Goal: Navigation & Orientation: Find specific page/section

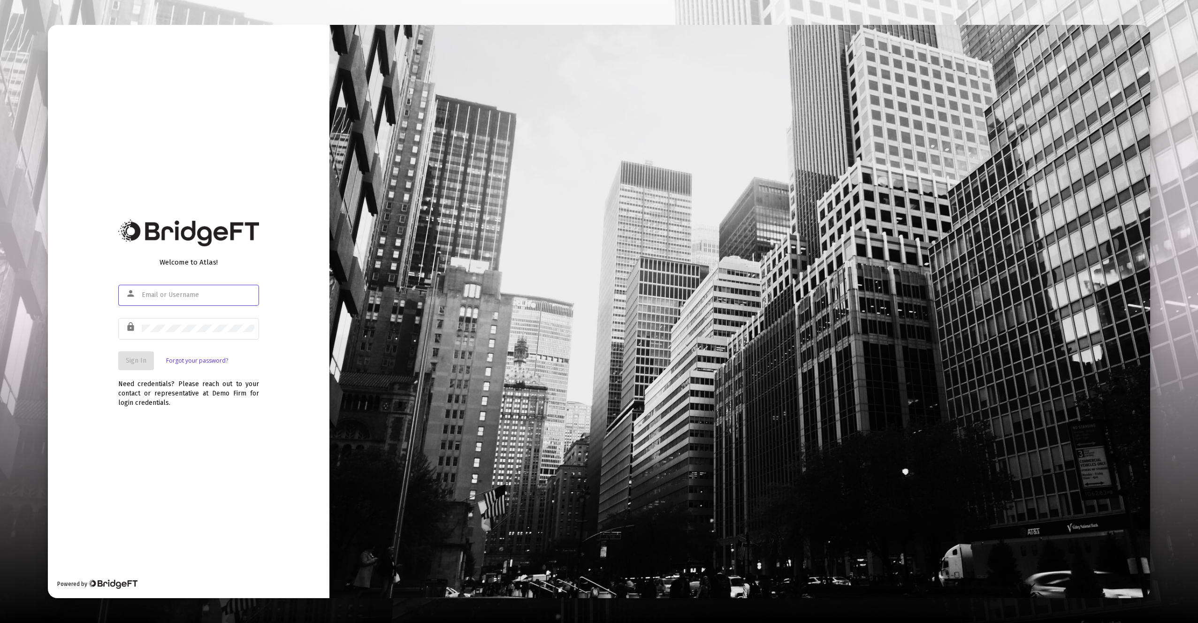
click at [210, 291] on input "text" at bounding box center [198, 295] width 113 height 8
paste input "[EMAIL_ADDRESS][DOMAIN_NAME]"
type input "[EMAIL_ADDRESS][DOMAIN_NAME]"
click at [169, 322] on div at bounding box center [198, 328] width 113 height 23
click at [137, 357] on span "Sign In" at bounding box center [136, 361] width 21 height 8
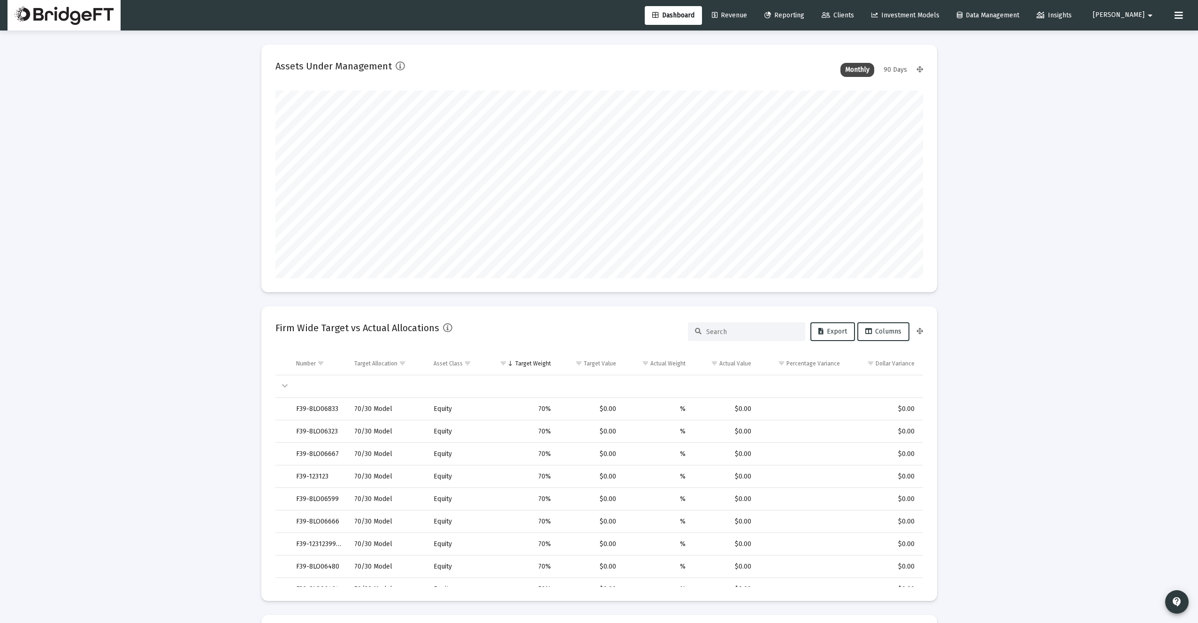
scroll to position [188, 349]
type input "[DATE]"
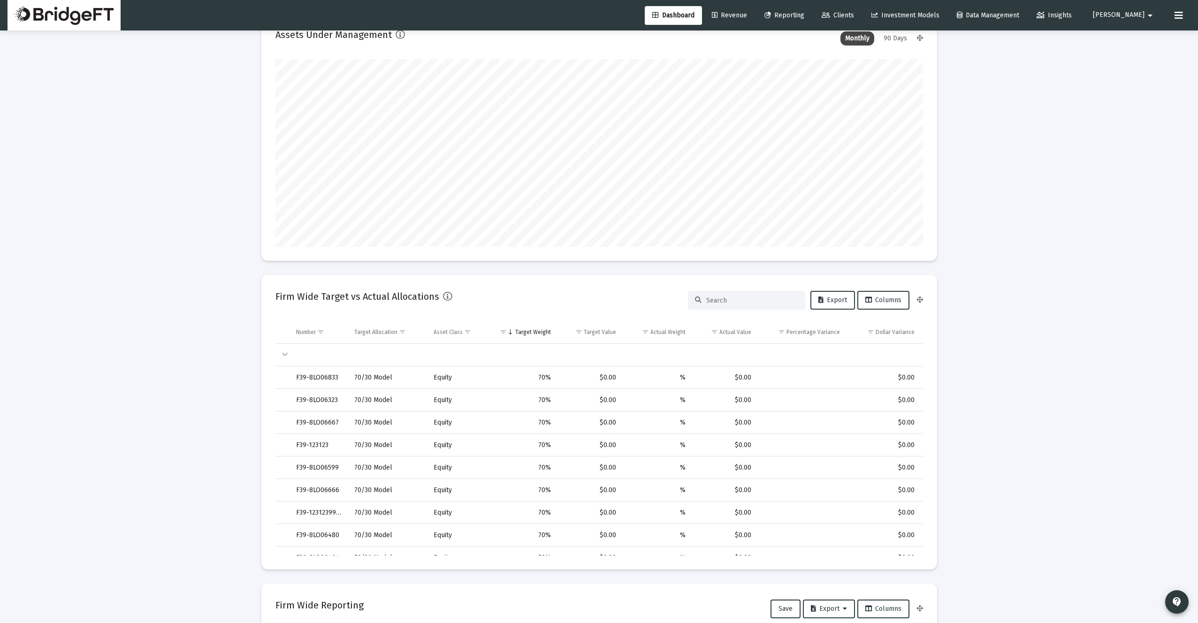
scroll to position [0, 0]
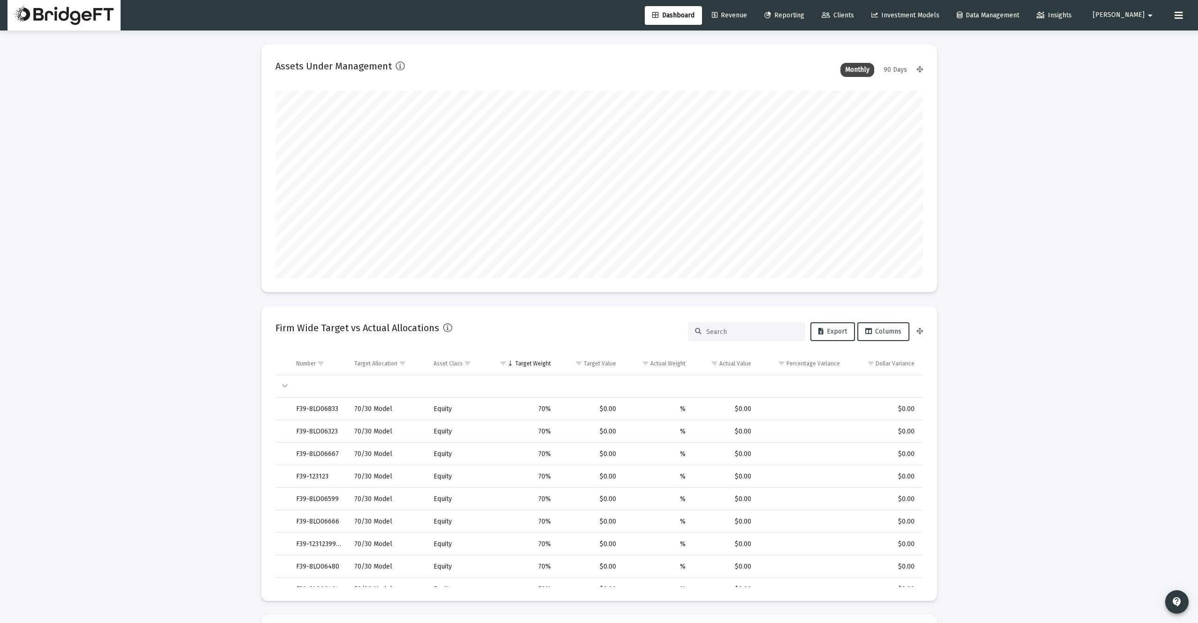
click at [747, 14] on span "Revenue" at bounding box center [729, 15] width 35 height 8
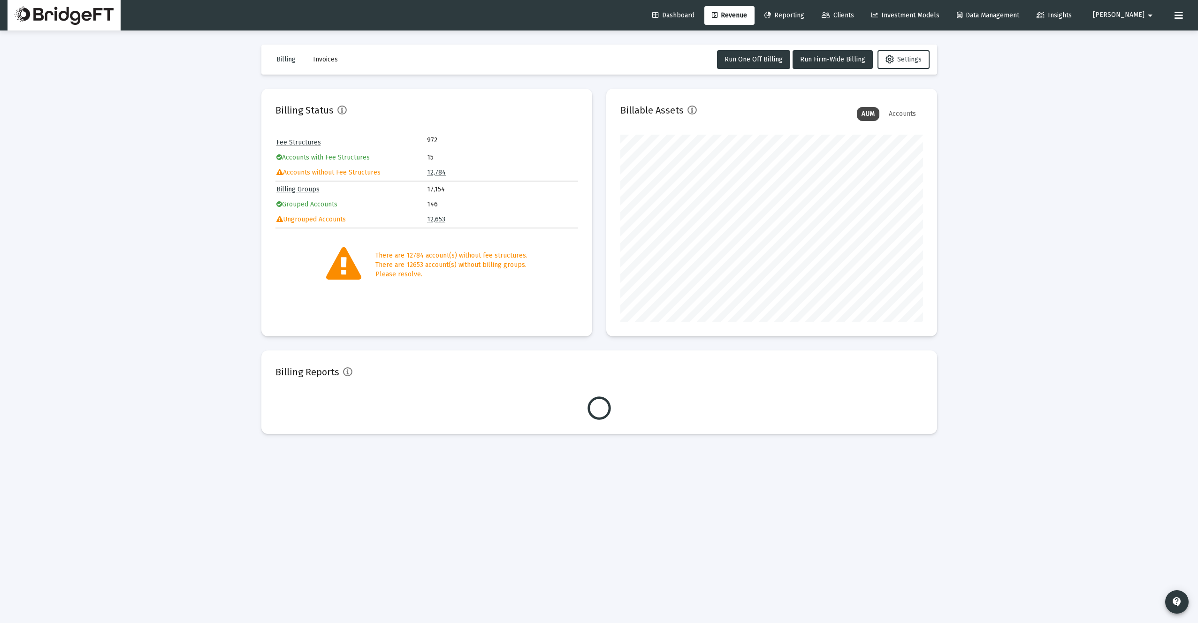
scroll to position [188, 303]
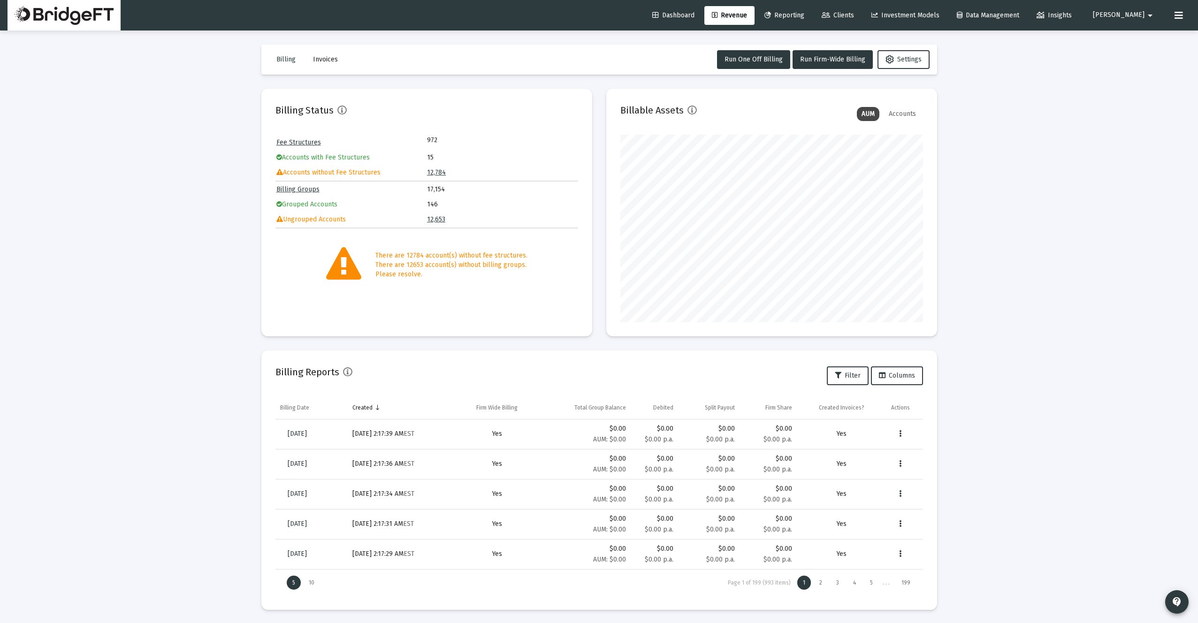
click at [804, 17] on span "Reporting" at bounding box center [784, 15] width 40 height 8
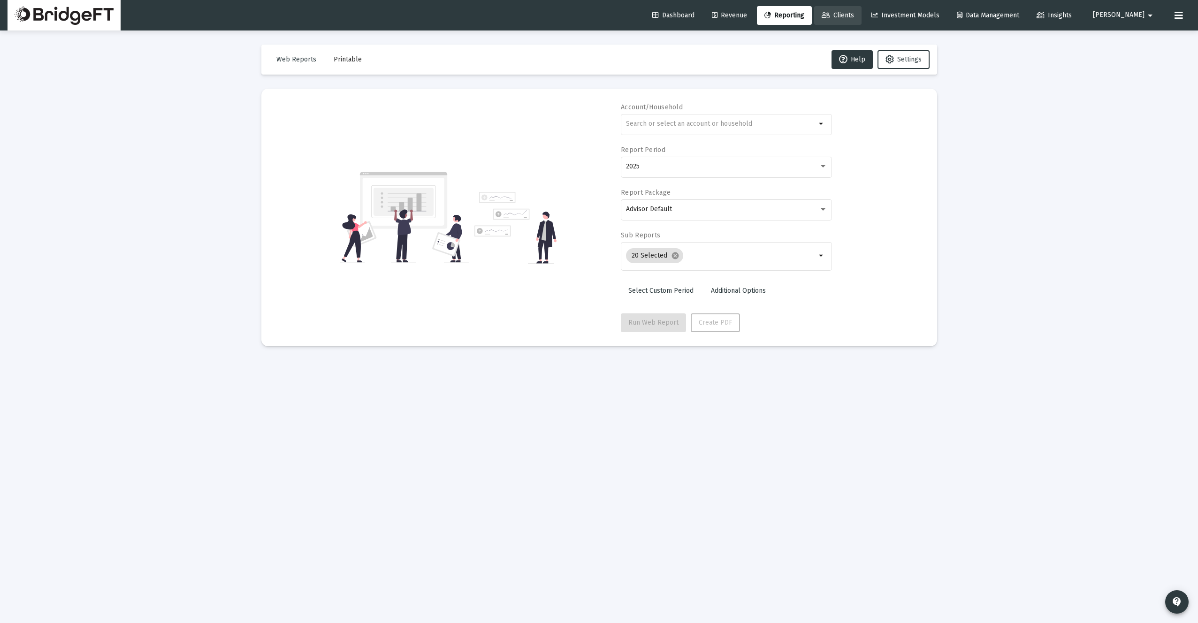
click at [854, 18] on span "Clients" at bounding box center [838, 15] width 32 height 8
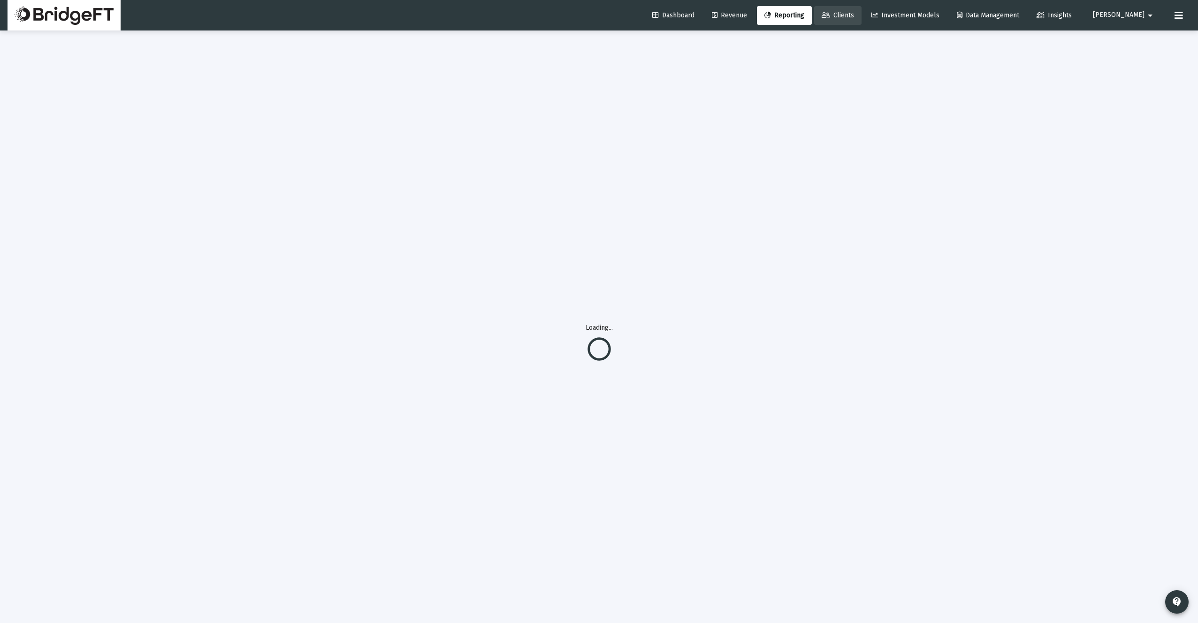
click at [854, 16] on span "Clients" at bounding box center [838, 15] width 32 height 8
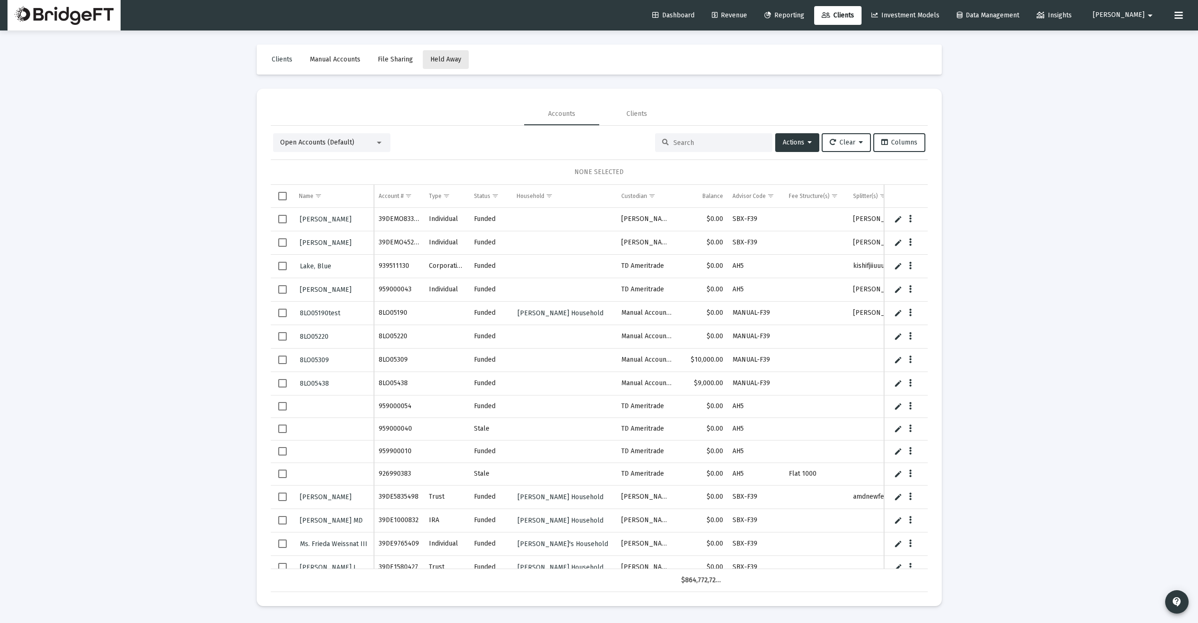
click at [444, 60] on span "Held Away" at bounding box center [445, 59] width 31 height 8
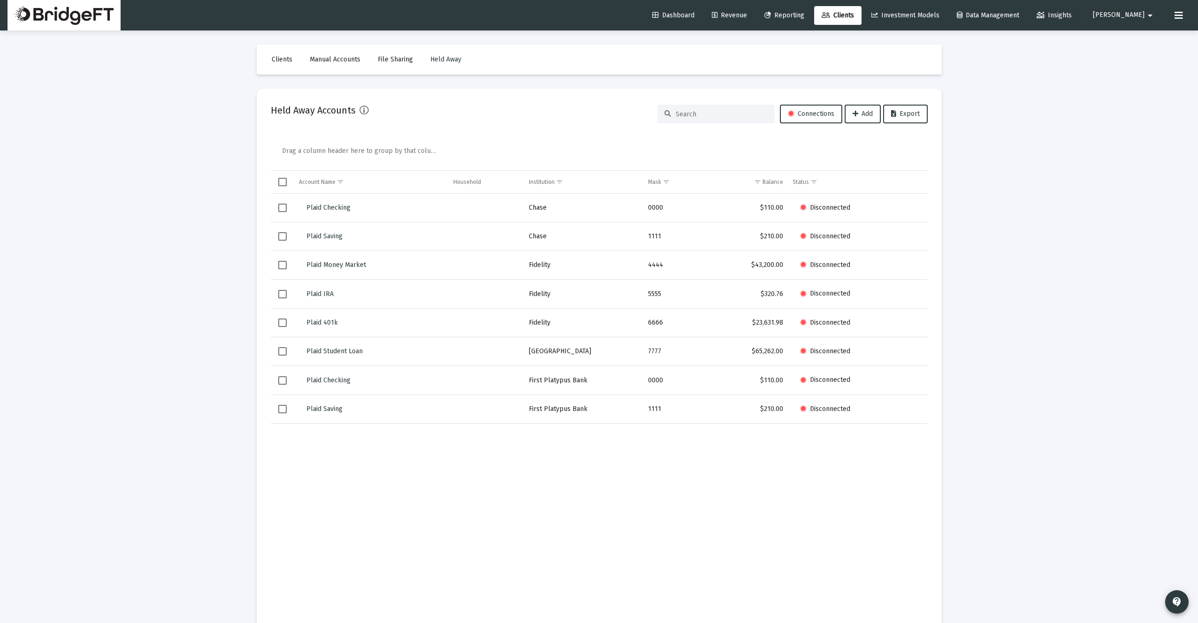
click at [958, 12] on span "Insights" at bounding box center [1054, 15] width 35 height 8
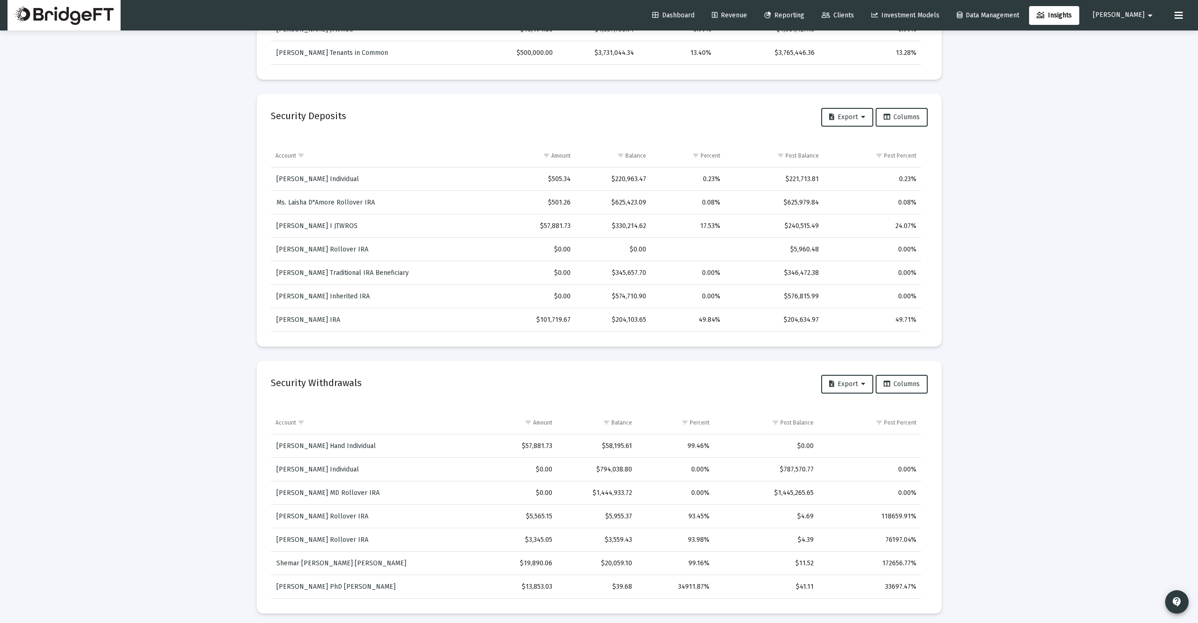
scroll to position [1500, 0]
